Goal: Feedback & Contribution: Contribute content

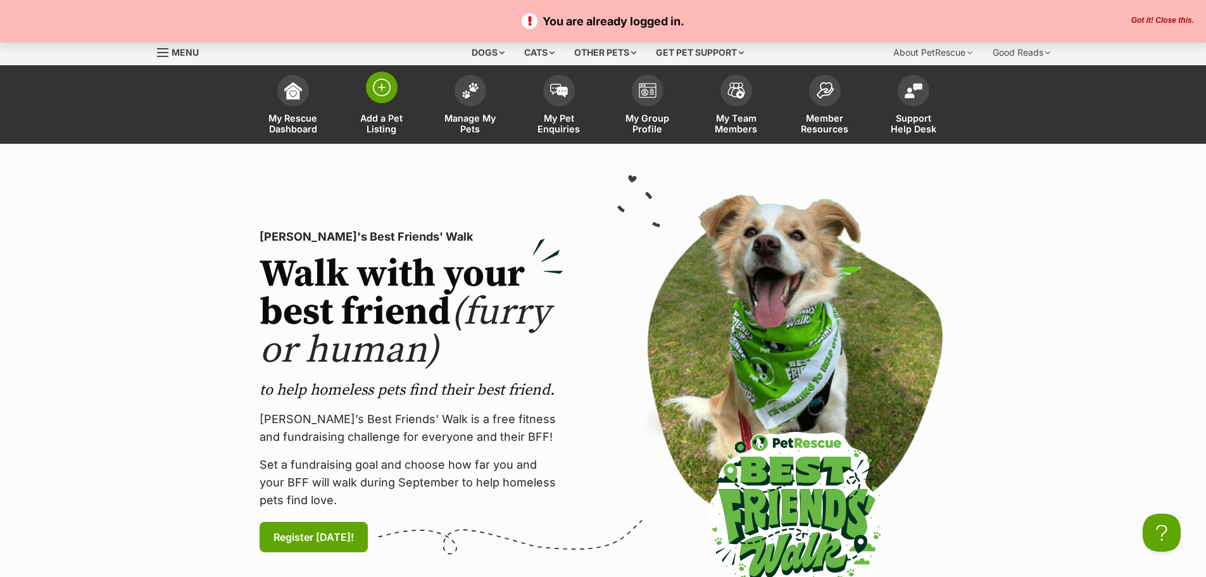
click at [382, 80] on img at bounding box center [382, 88] width 18 height 18
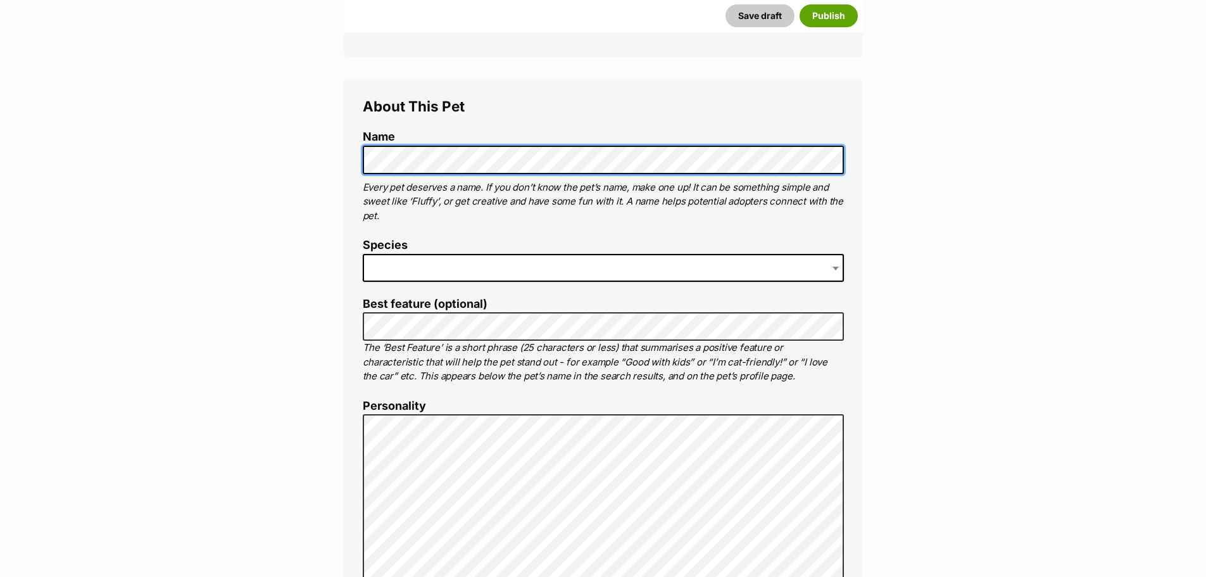
scroll to position [443, 0]
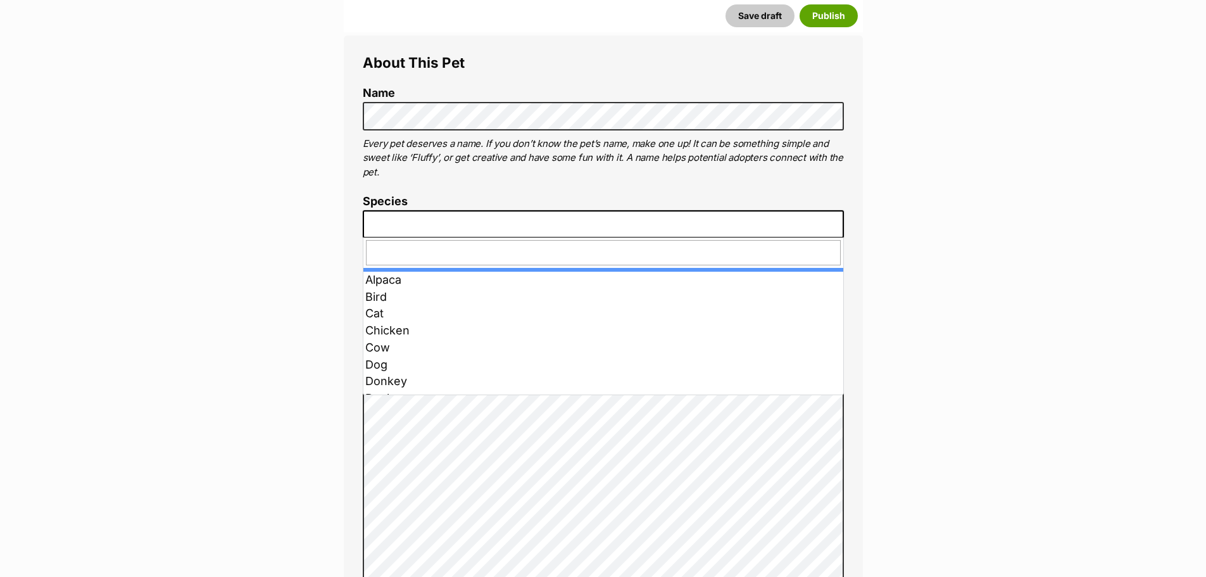
click at [431, 226] on span at bounding box center [603, 224] width 481 height 28
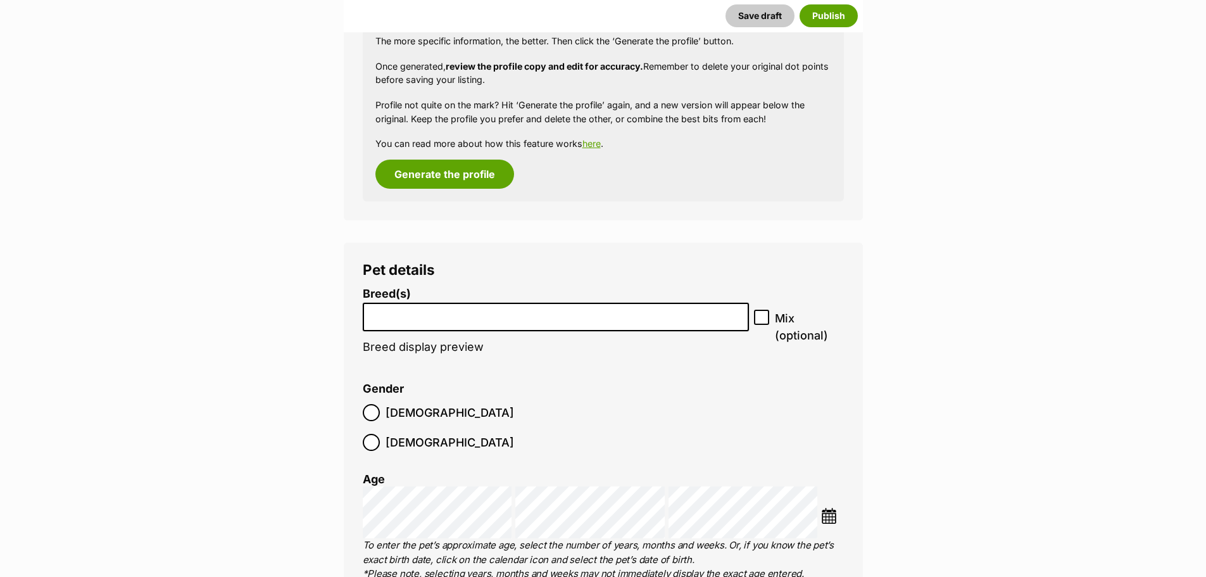
scroll to position [1576, 0]
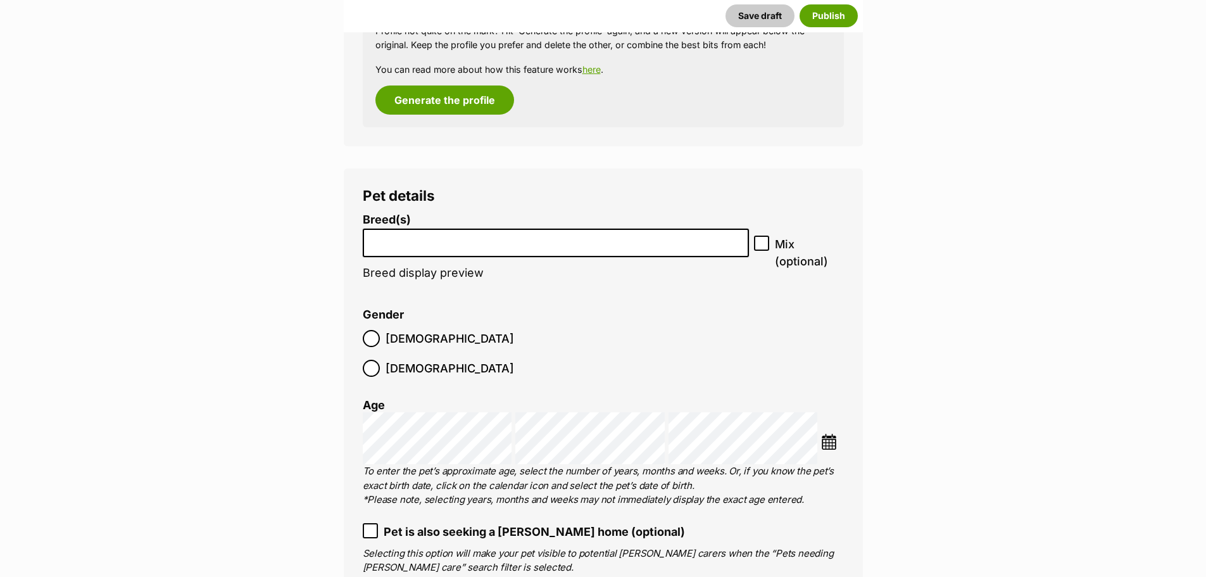
click at [504, 247] on li at bounding box center [556, 243] width 378 height 26
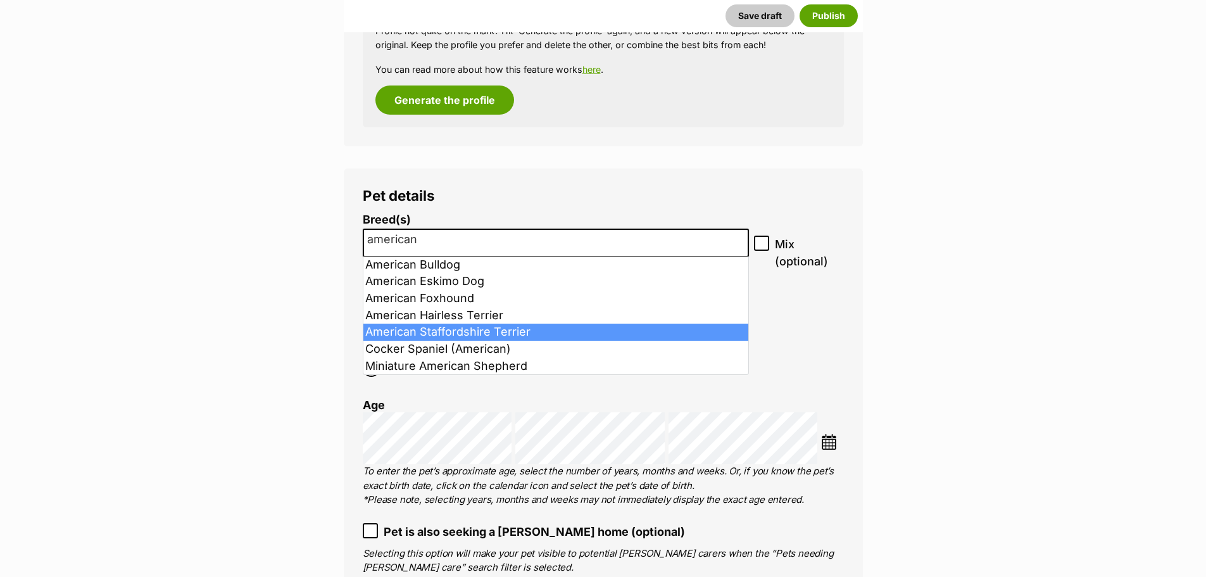
type input "american"
select select "9"
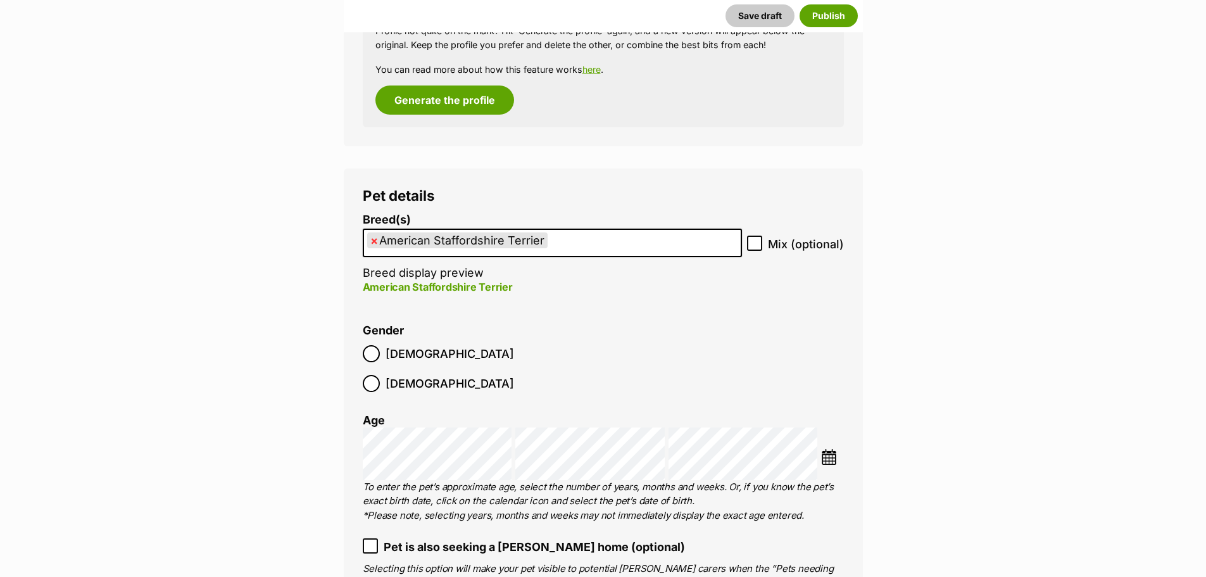
click at [757, 242] on icon at bounding box center [755, 244] width 8 height 6
click at [757, 242] on input "Mix (optional)" at bounding box center [754, 243] width 15 height 15
checkbox input "true"
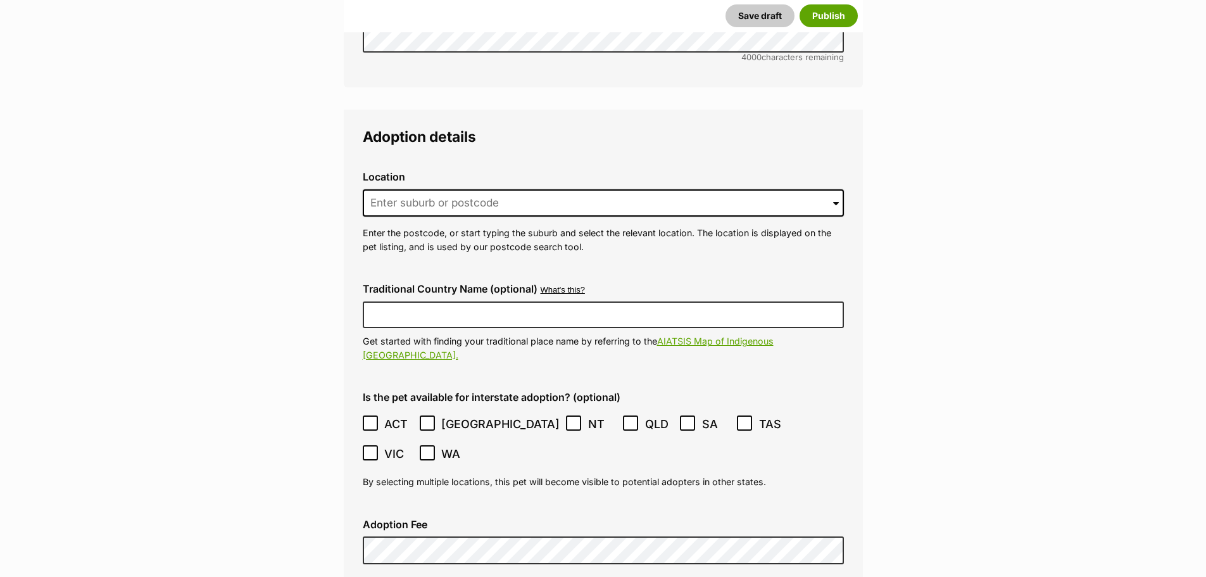
scroll to position [3032, 0]
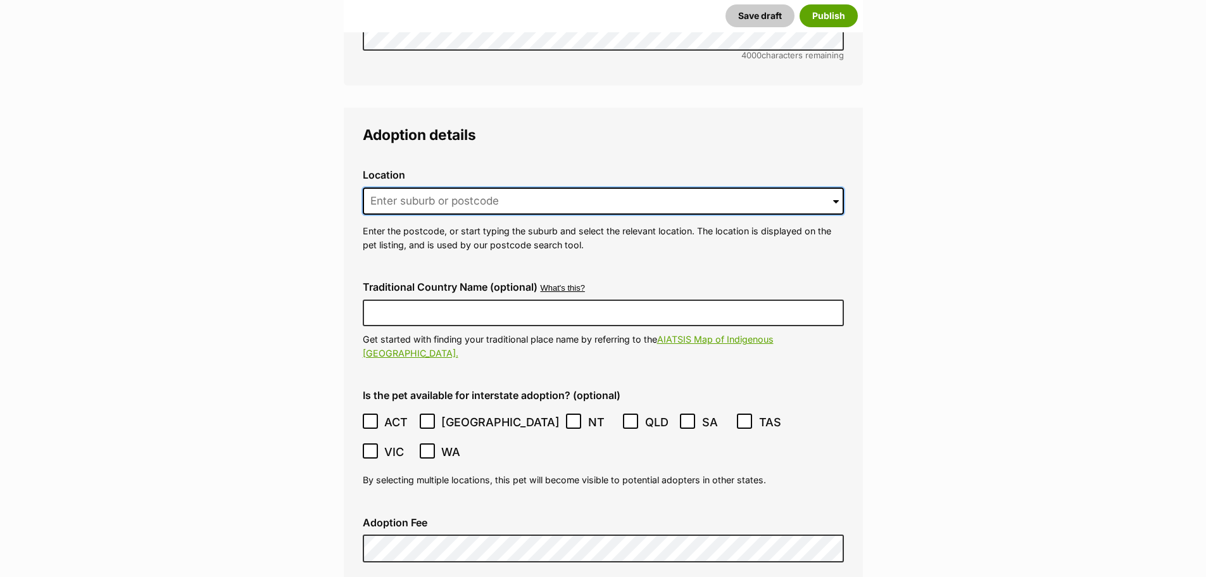
click at [417, 187] on input at bounding box center [603, 201] width 481 height 28
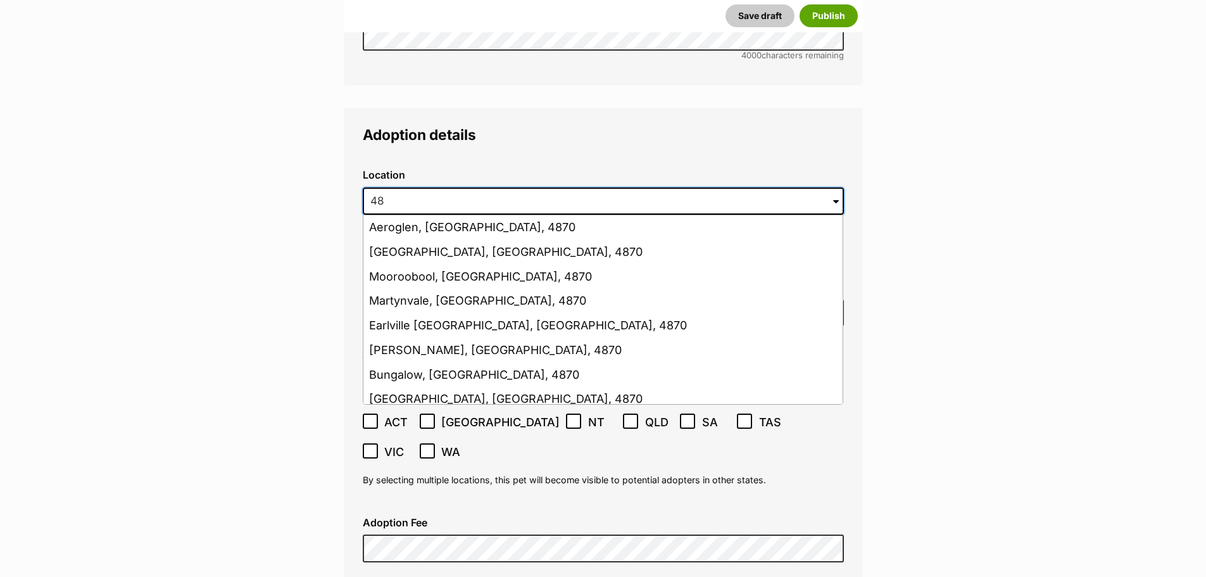
type input "4"
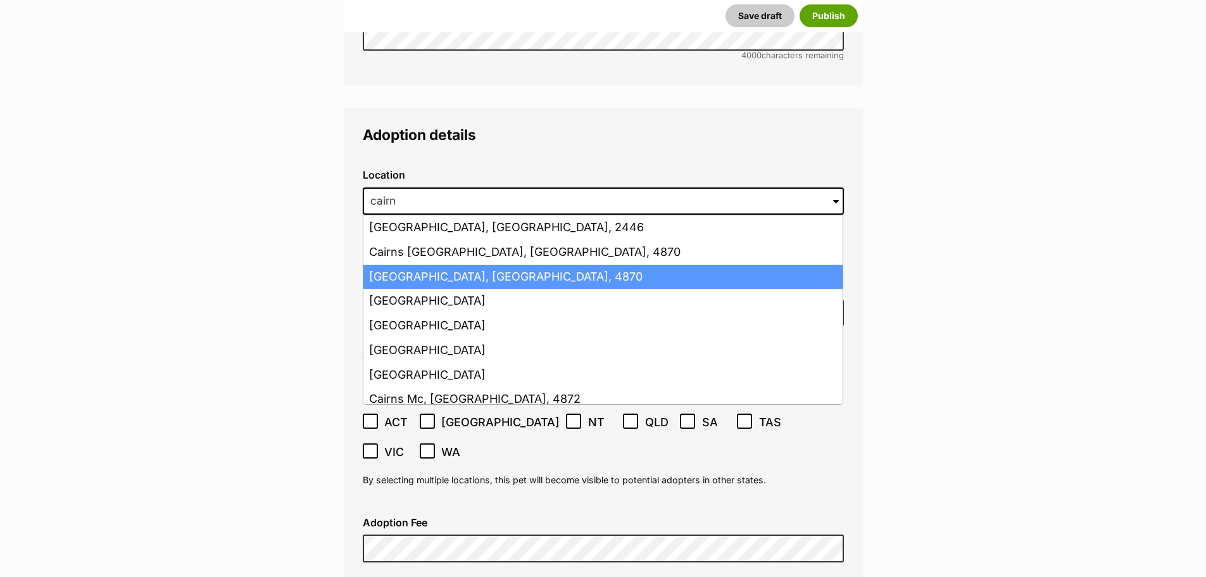
click at [414, 265] on li "Cairns, Queensland, 4870" at bounding box center [602, 277] width 479 height 25
type input "Cairns, Queensland, 4870"
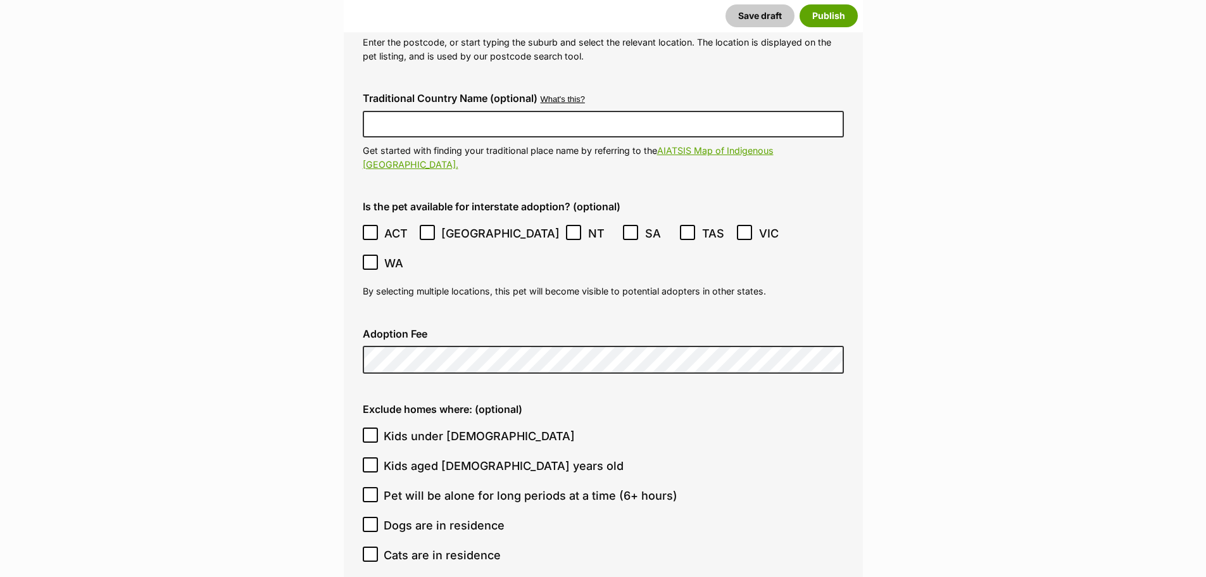
scroll to position [3222, 0]
drag, startPoint x: 481, startPoint y: 189, endPoint x: 509, endPoint y: 193, distance: 28.7
click at [569, 227] on icon at bounding box center [573, 231] width 9 height 9
click at [626, 227] on icon at bounding box center [630, 231] width 9 height 9
click at [683, 227] on icon at bounding box center [687, 231] width 9 height 9
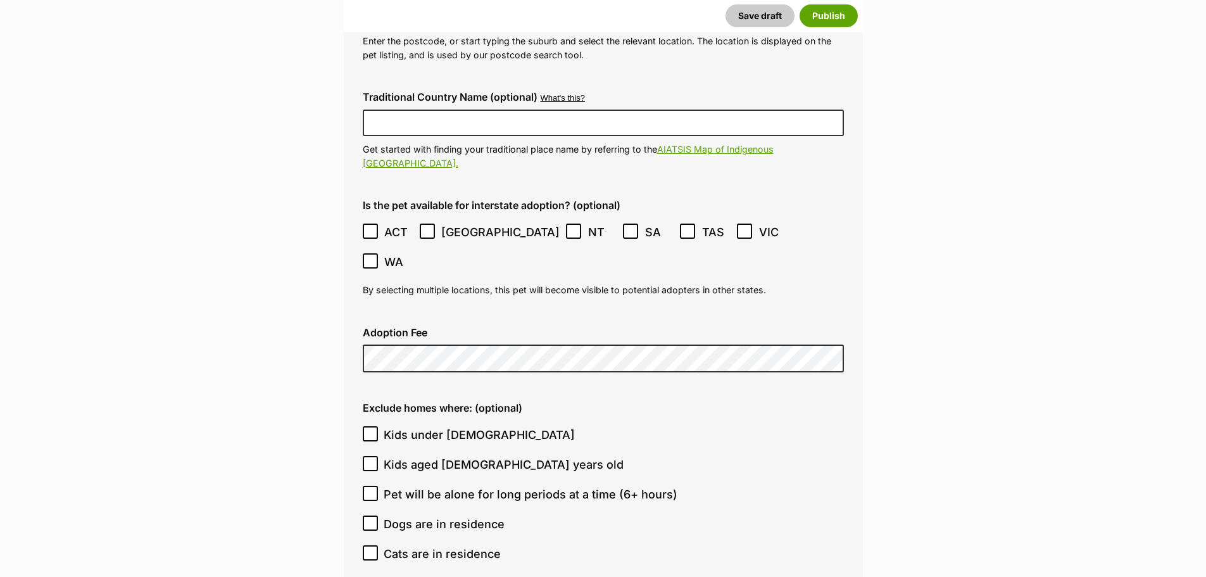
click at [741, 229] on icon at bounding box center [745, 232] width 8 height 6
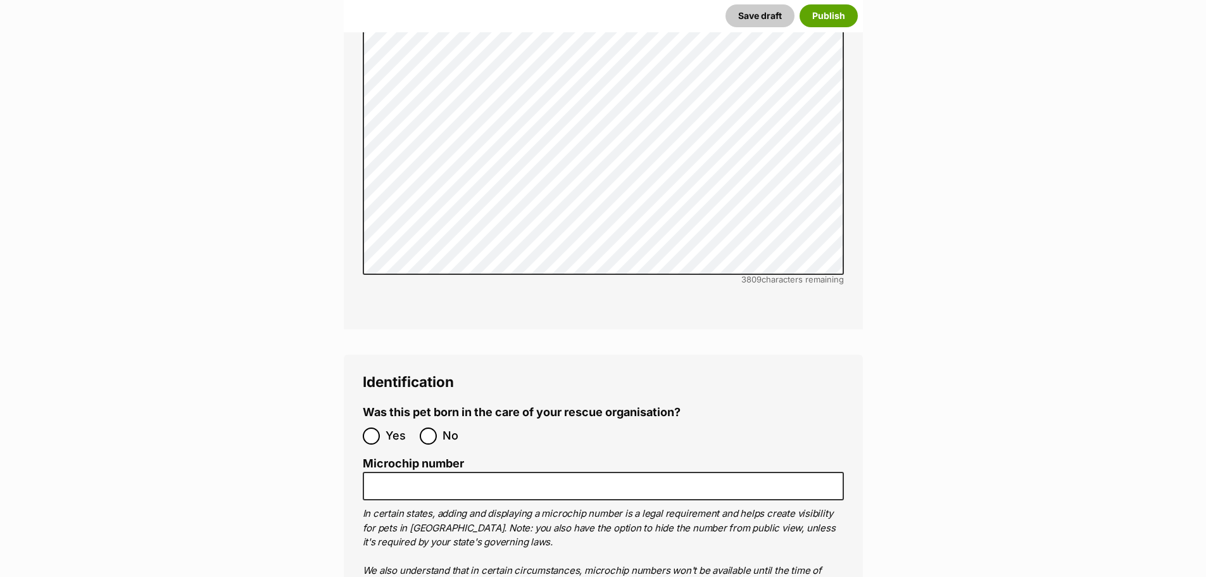
scroll to position [3982, 0]
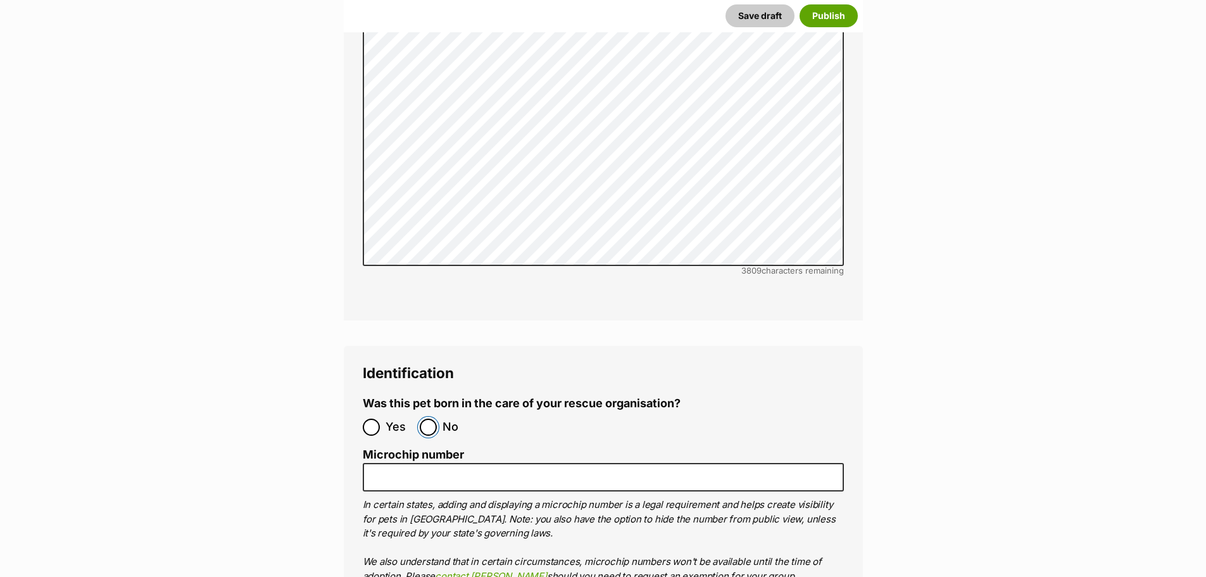
click at [425, 418] on input "No" at bounding box center [428, 426] width 17 height 17
radio input "true"
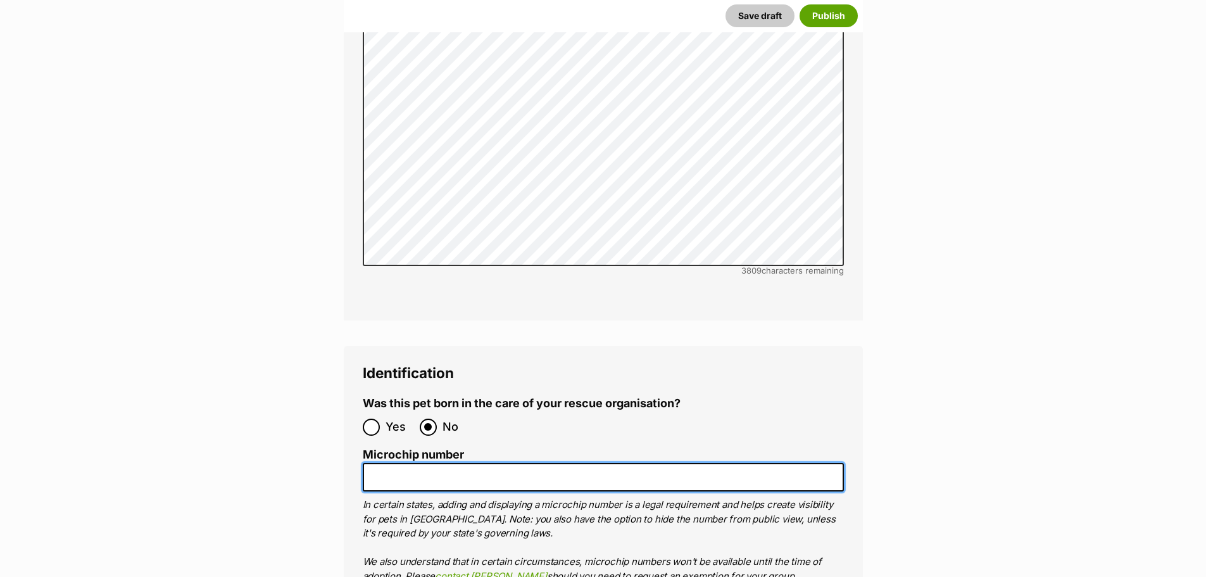
click at [412, 463] on input "Microchip number" at bounding box center [603, 477] width 481 height 28
paste input "991003001063450"
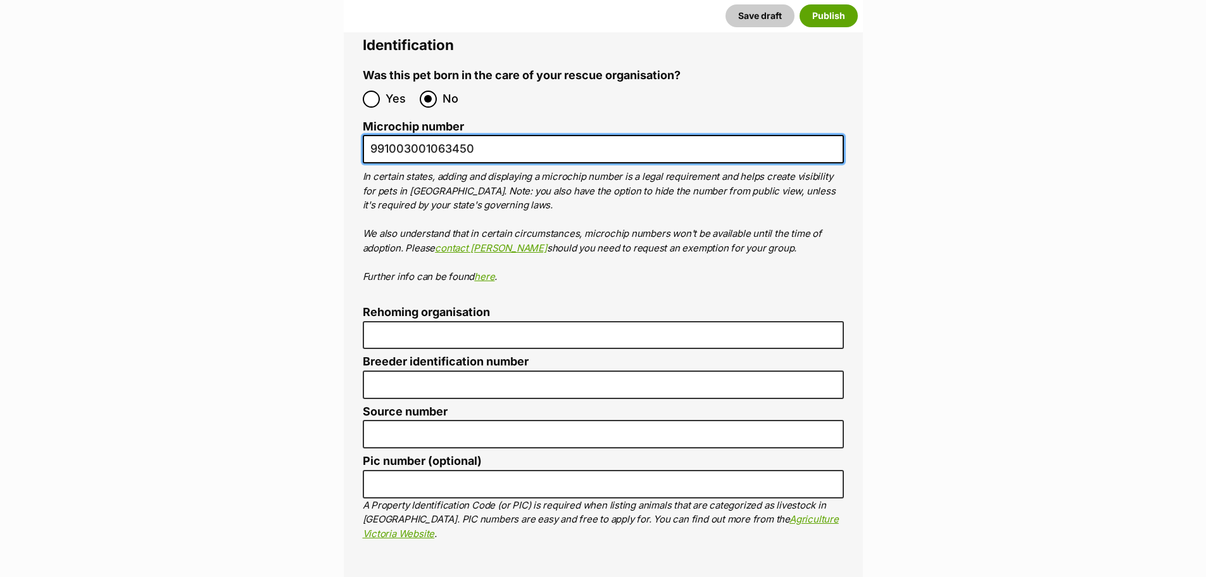
scroll to position [4362, 0]
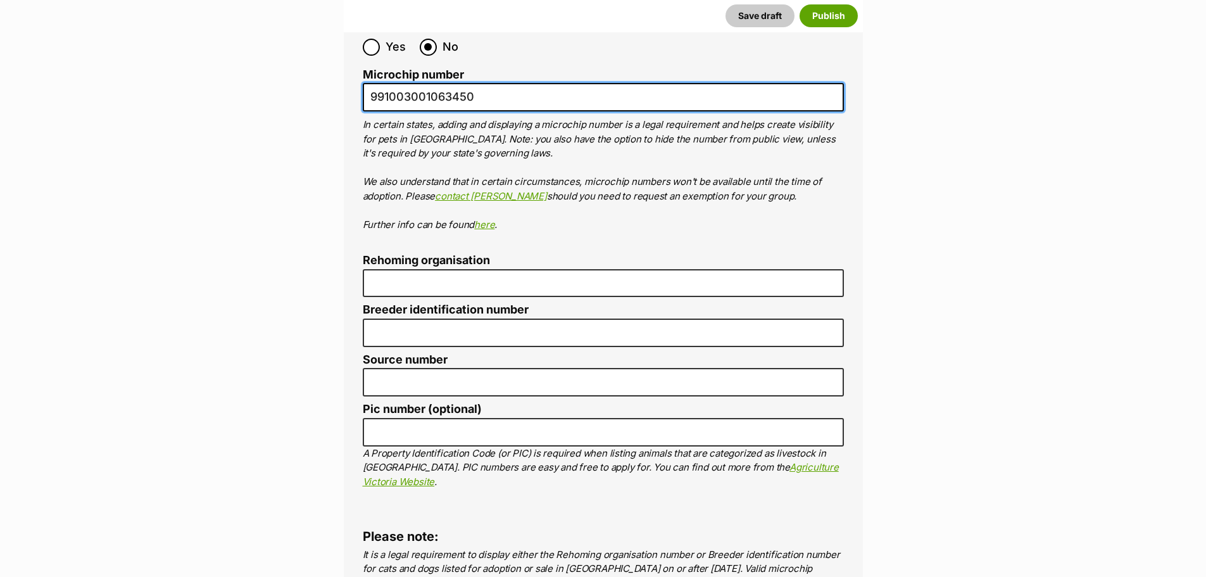
type input "991003001063450"
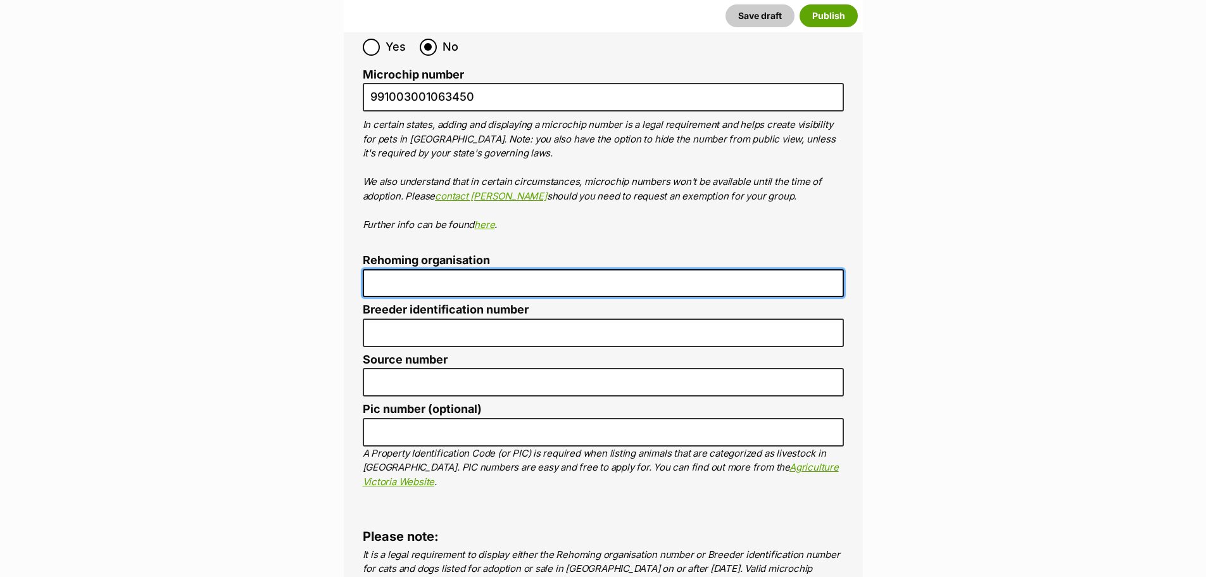
click at [439, 269] on input "Rehoming organisation" at bounding box center [603, 283] width 481 height 28
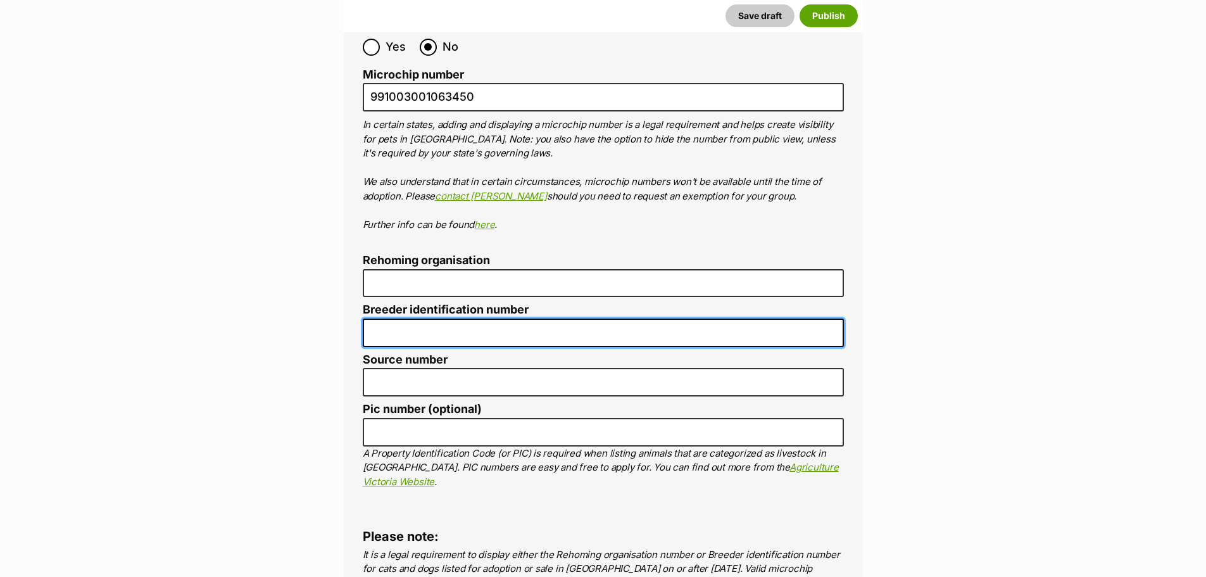
click at [437, 318] on input "Breeder identification number" at bounding box center [603, 332] width 481 height 28
type input "BIN0000372669521"
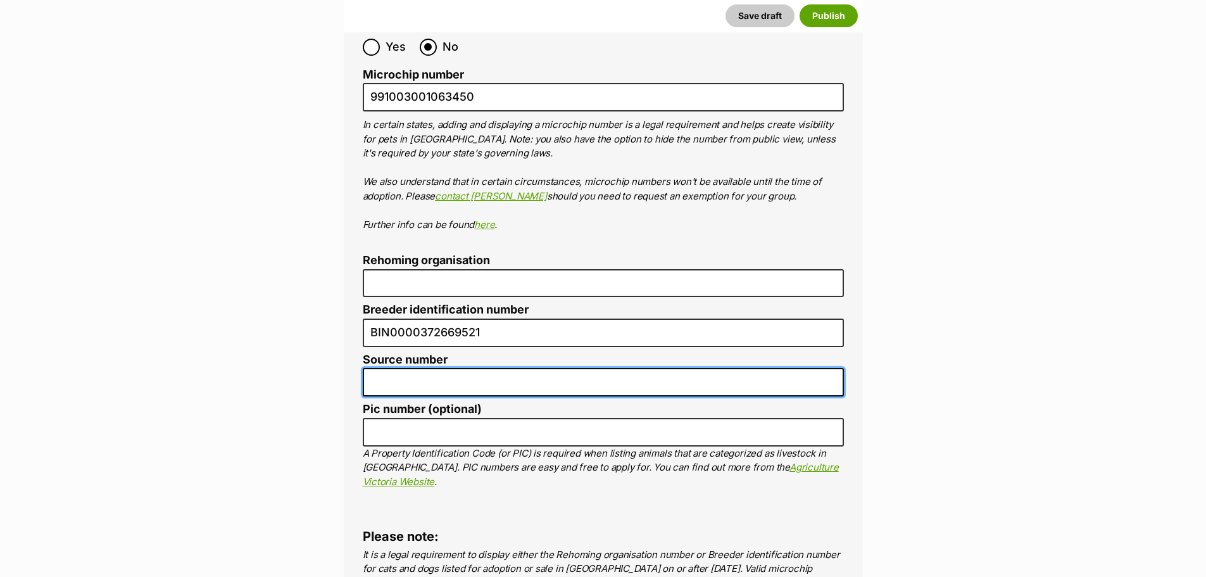
click at [446, 368] on input "Source number" at bounding box center [603, 382] width 481 height 28
type input "BIN0000372669521"
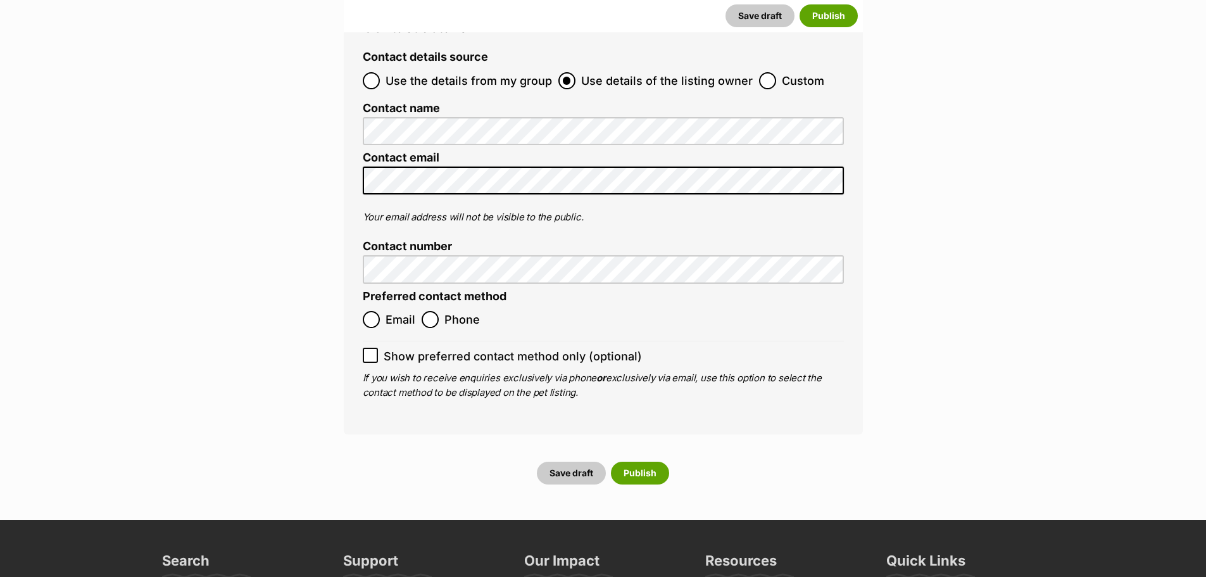
scroll to position [5248, 0]
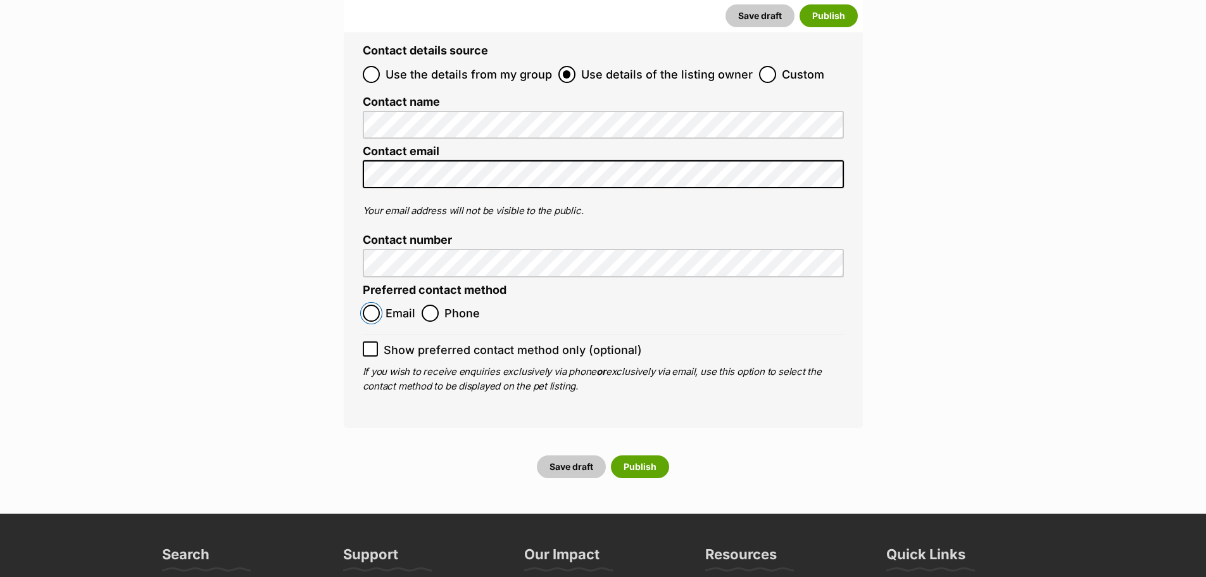
click at [372, 305] on input "Email" at bounding box center [371, 313] width 17 height 17
radio input "true"
click at [367, 344] on icon at bounding box center [370, 348] width 9 height 9
click at [367, 341] on input "Show preferred contact method only (optional)" at bounding box center [370, 348] width 15 height 15
checkbox input "true"
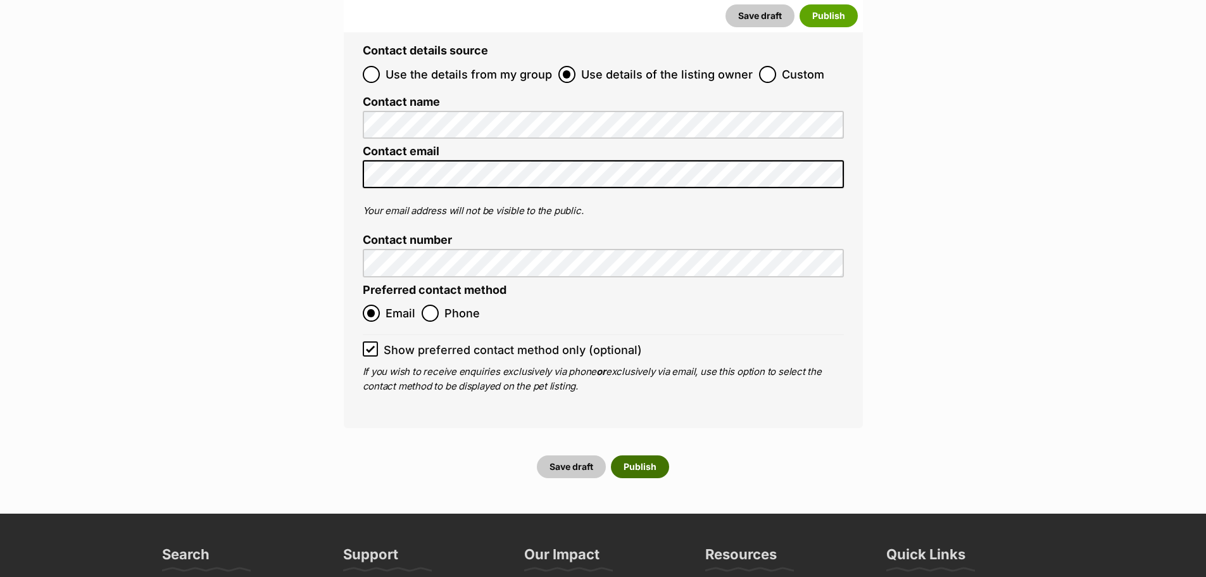
click at [632, 455] on button "Publish" at bounding box center [640, 466] width 58 height 23
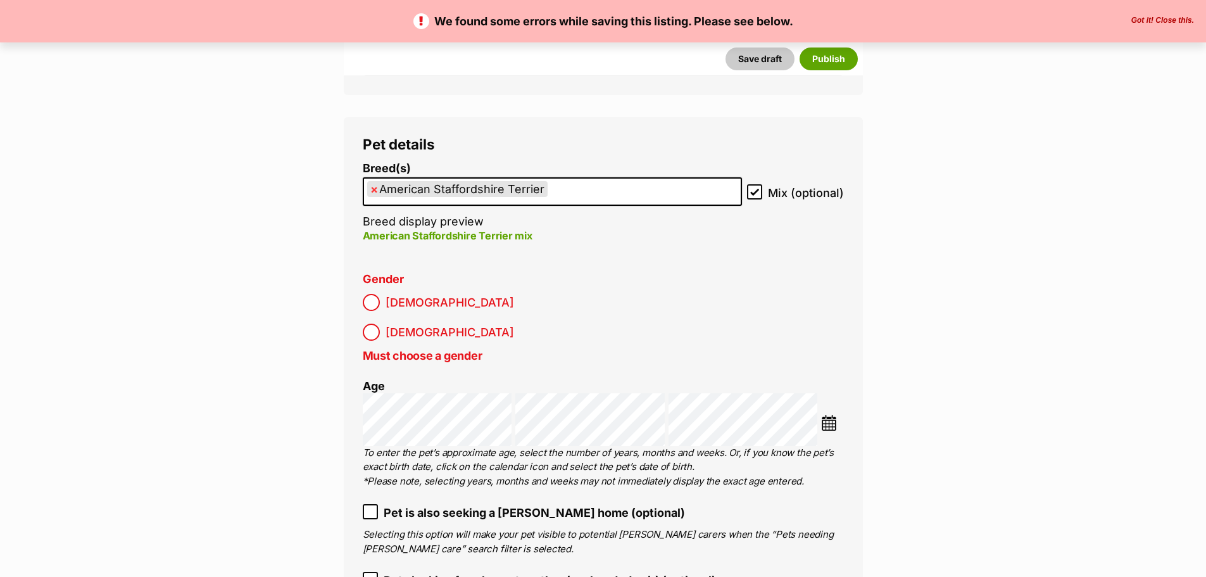
scroll to position [1773, 0]
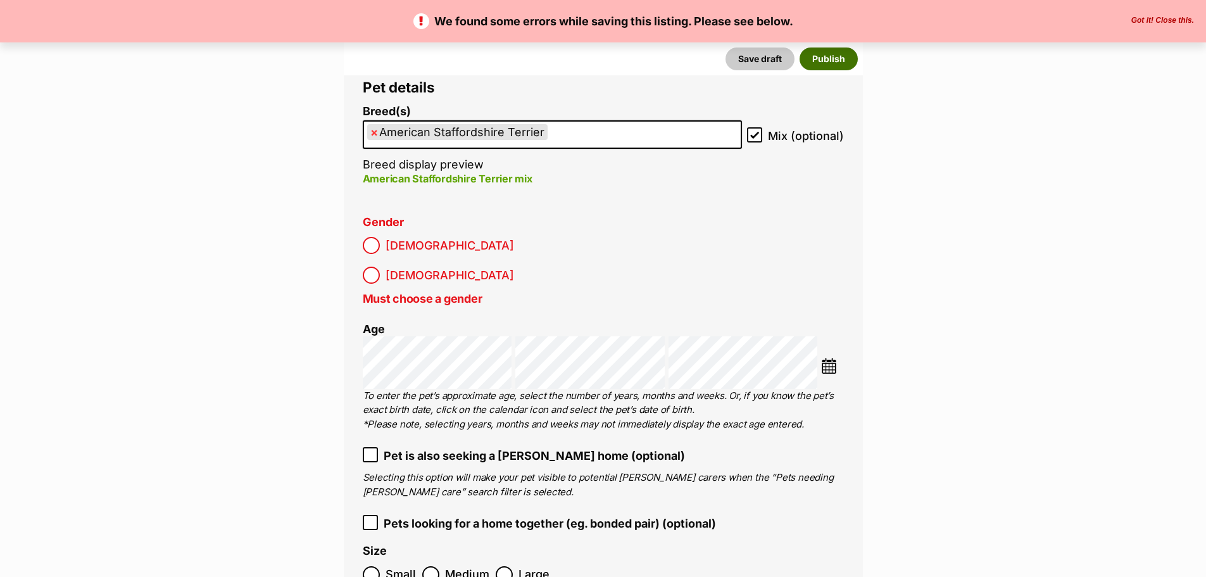
click at [836, 60] on button "Publish" at bounding box center [829, 58] width 58 height 23
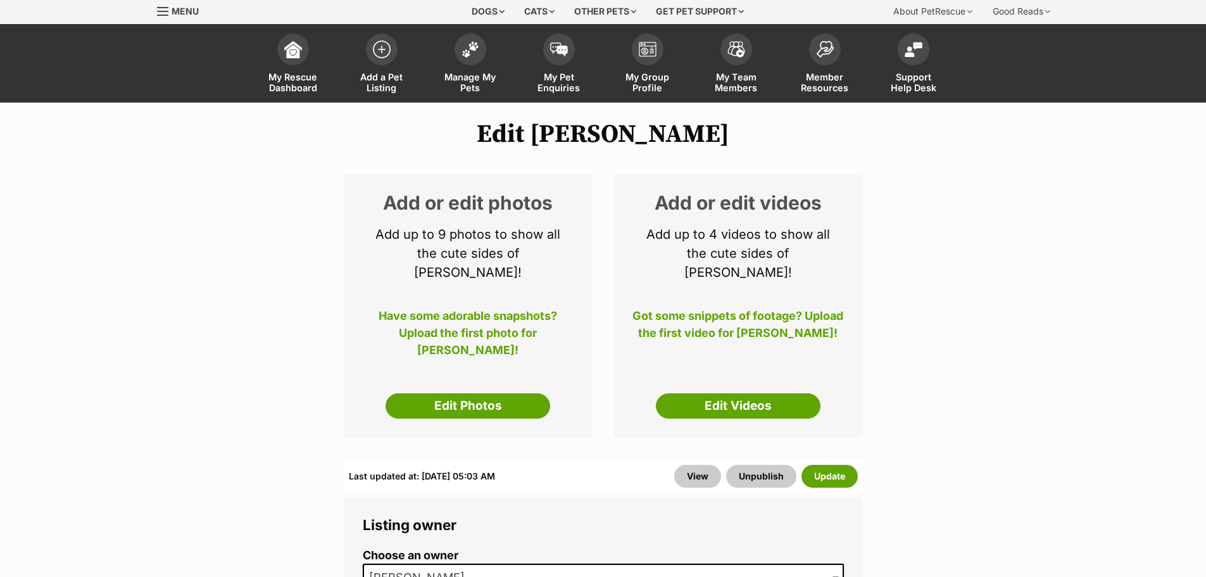
scroll to position [63, 0]
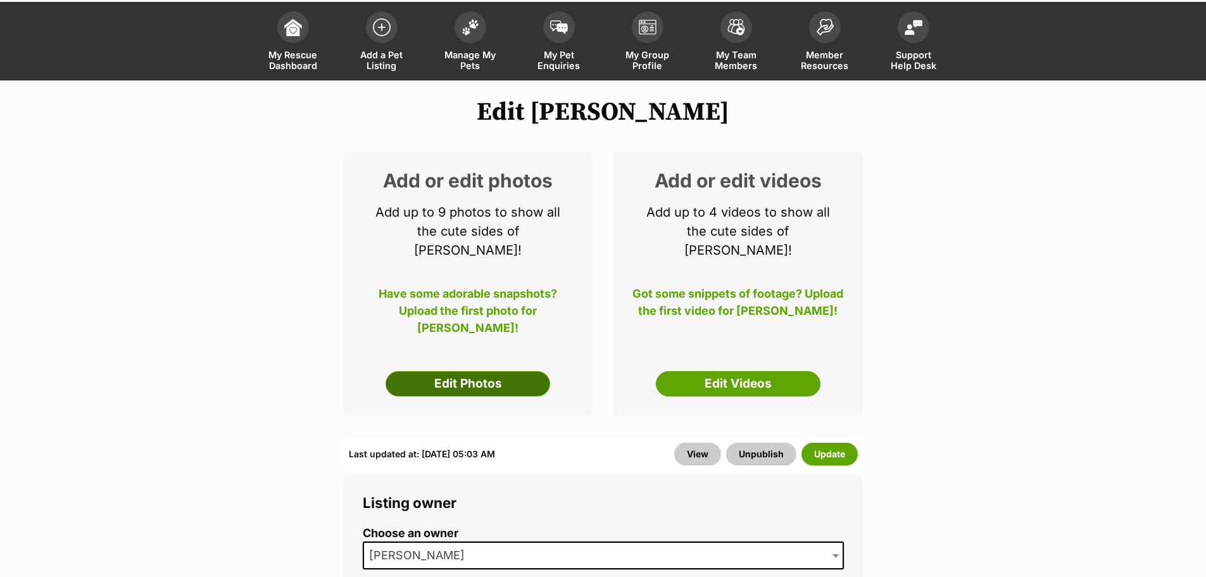
click at [448, 371] on link "Edit Photos" at bounding box center [468, 383] width 165 height 25
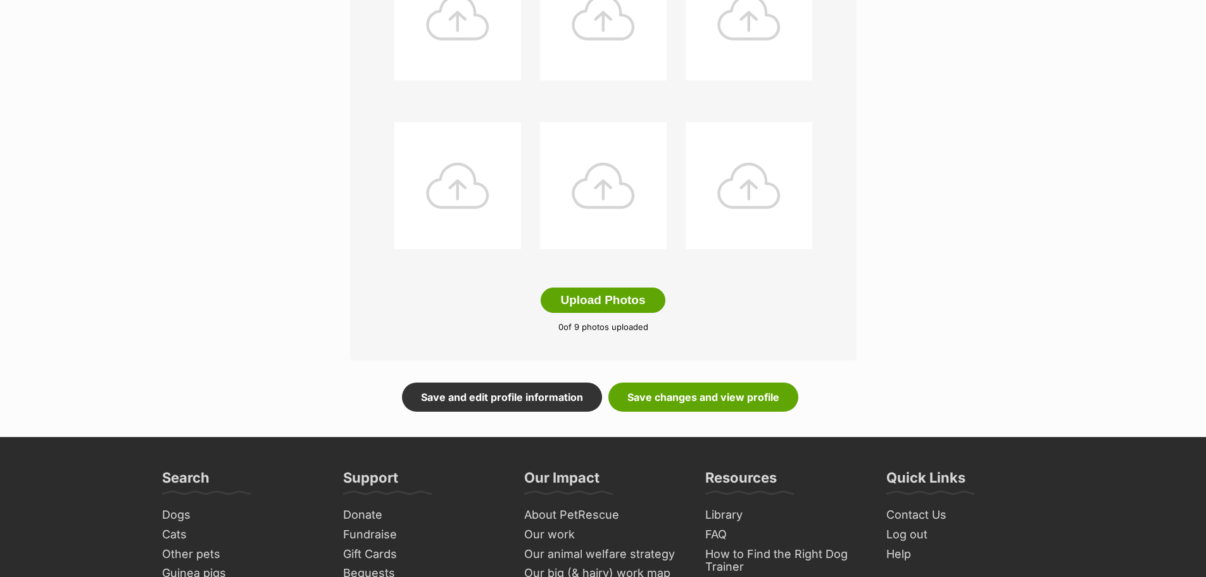
scroll to position [760, 0]
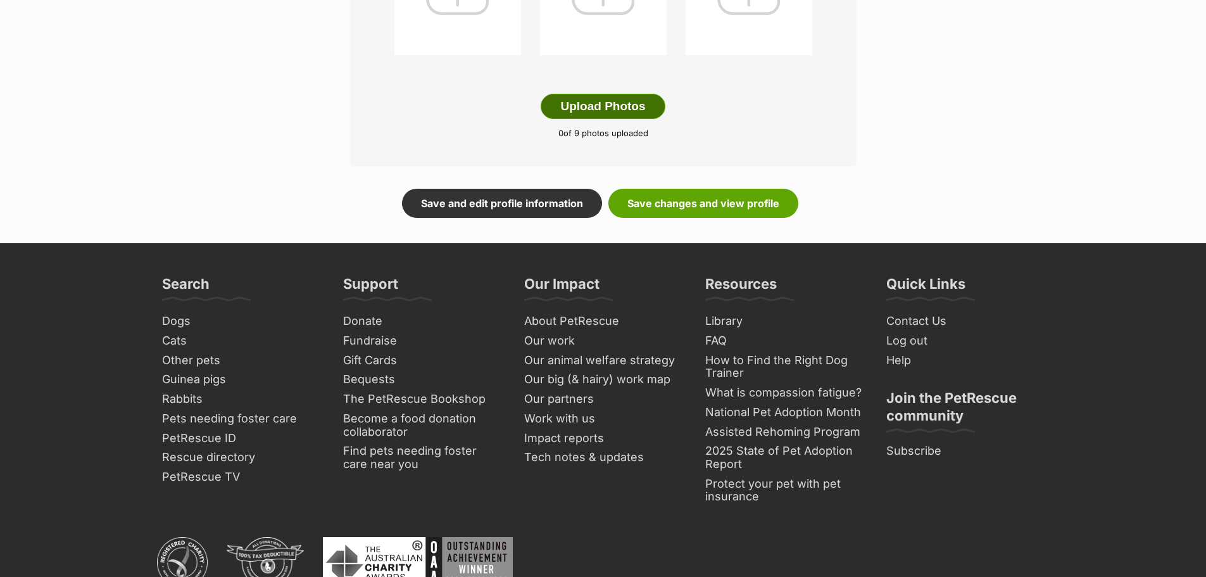
click at [582, 101] on button "Upload Photos" at bounding box center [603, 106] width 124 height 25
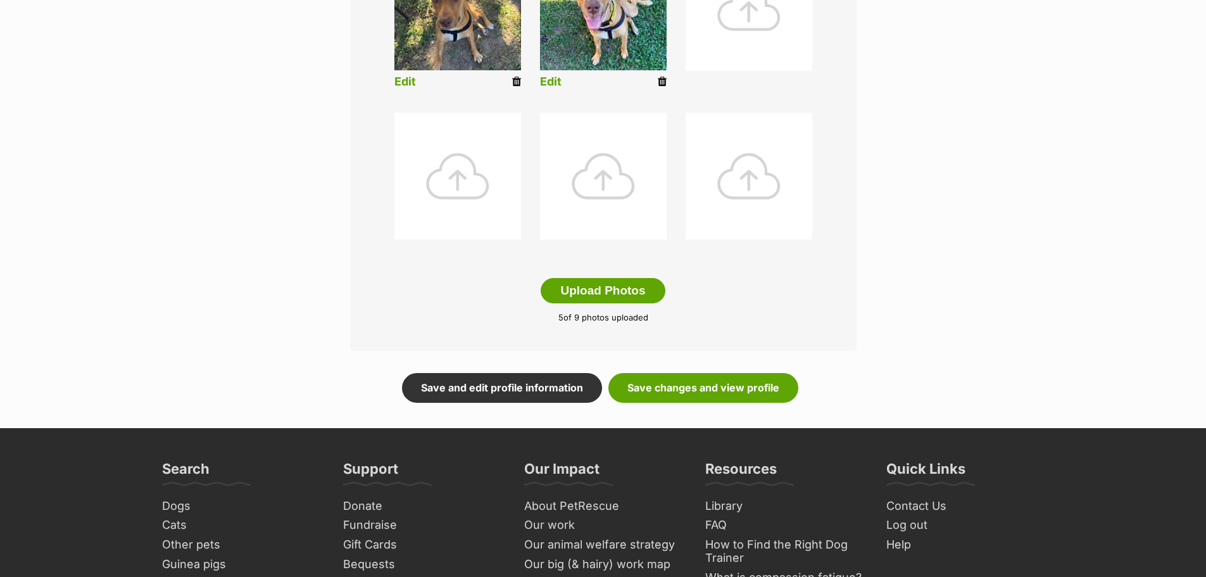
scroll to position [760, 0]
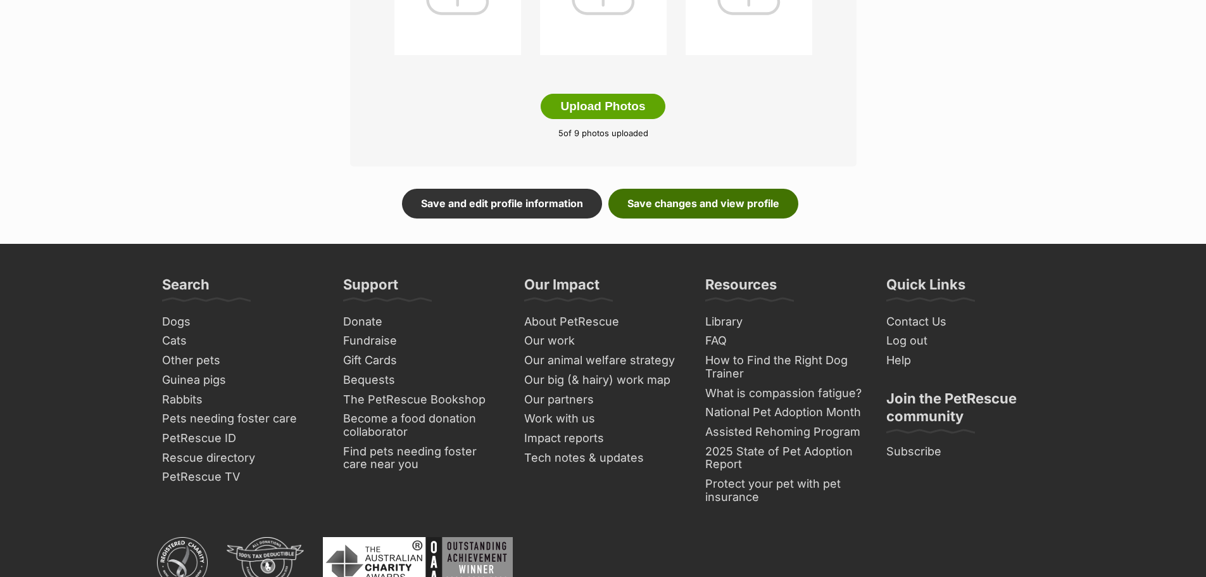
click at [708, 198] on link "Save changes and view profile" at bounding box center [703, 203] width 190 height 29
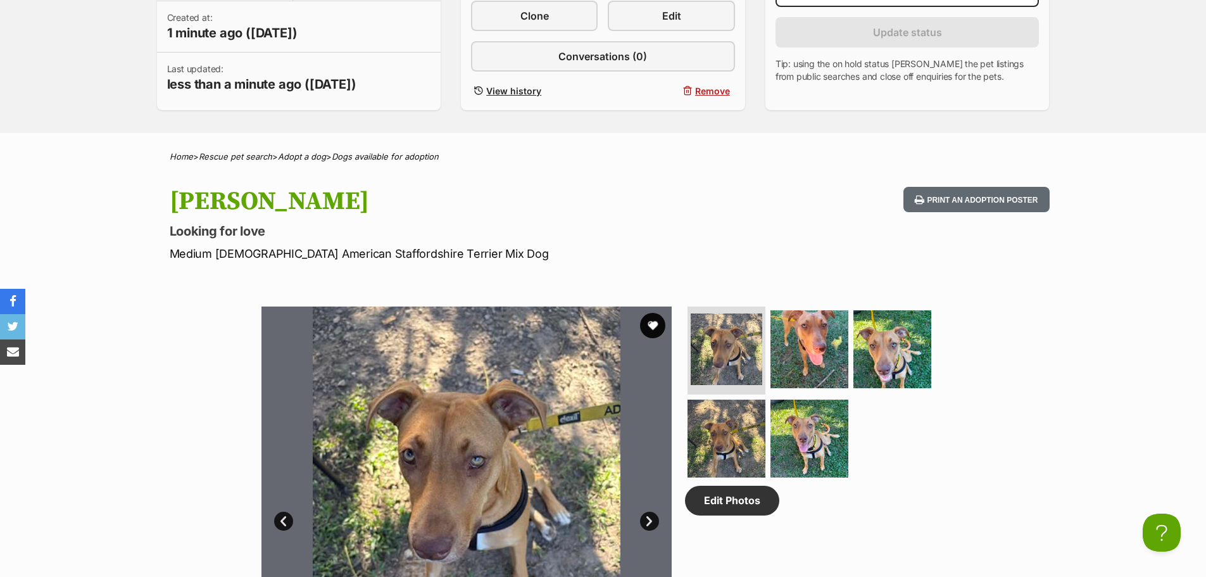
scroll to position [507, 0]
